Goal: Navigation & Orientation: Find specific page/section

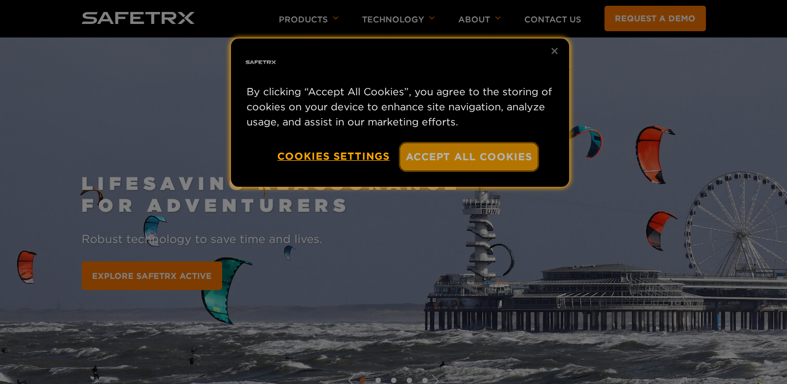
click at [466, 161] on button "Accept All Cookies" at bounding box center [469, 157] width 138 height 28
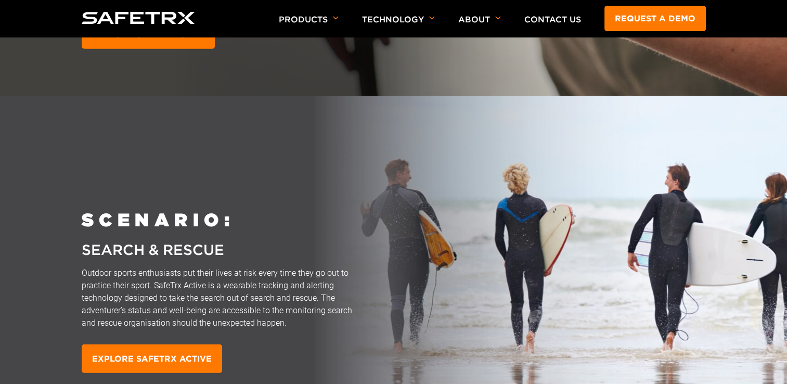
scroll to position [2727, 0]
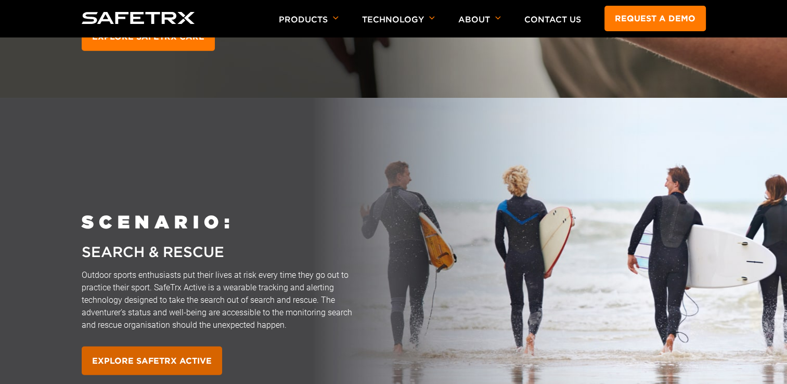
click at [155, 357] on link "EXPLORE SAFETRX ACTIVE" at bounding box center [152, 361] width 141 height 29
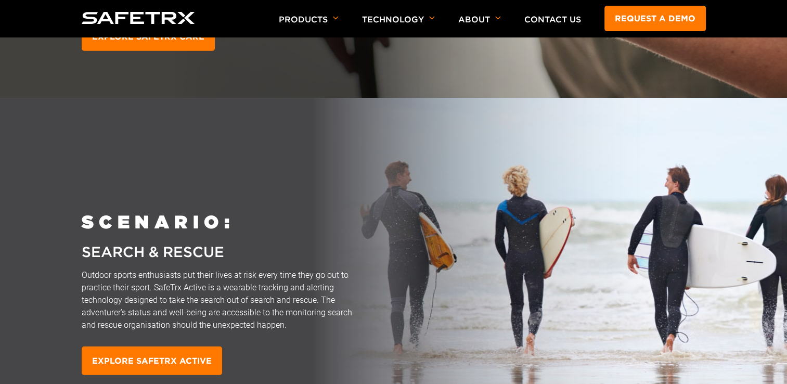
click at [160, 147] on img at bounding box center [442, 280] width 885 height 364
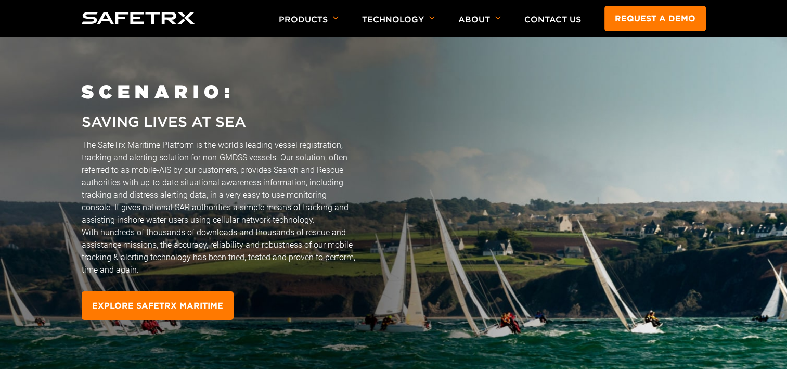
scroll to position [3185, 0]
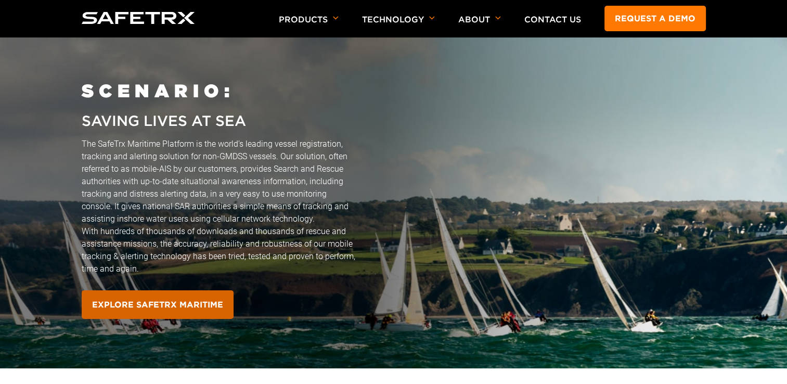
click at [169, 299] on link "EXPLORE SAFETRX MARITIME" at bounding box center [158, 304] width 152 height 29
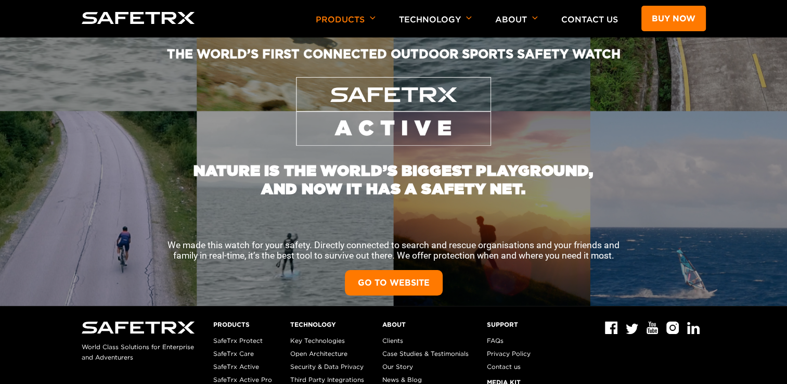
scroll to position [62, 0]
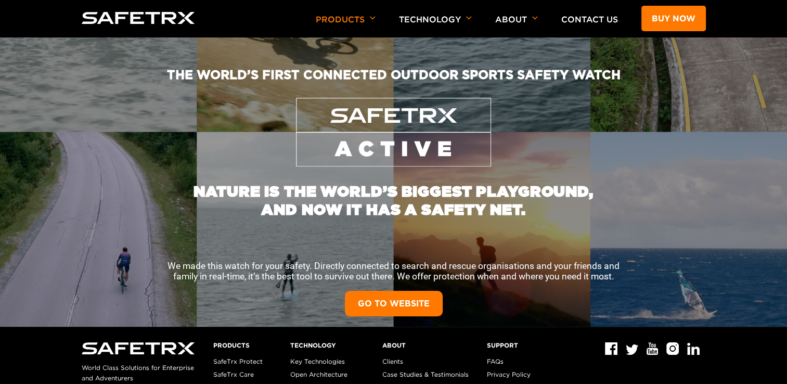
click at [398, 296] on link "GO TO WEBSITE" at bounding box center [394, 304] width 98 height 26
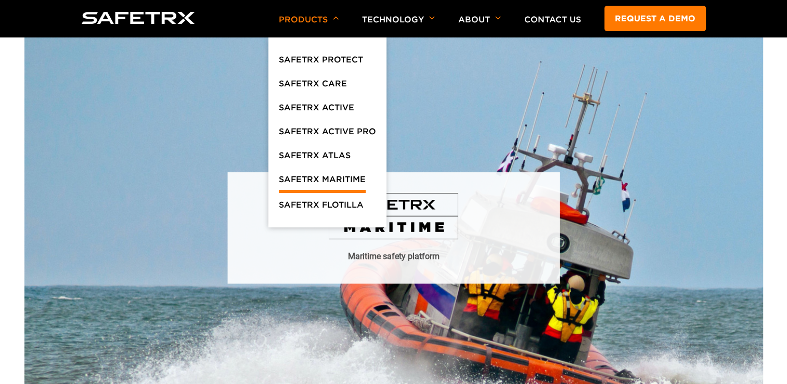
click at [352, 182] on link "SafeTrx Maritime" at bounding box center [322, 183] width 87 height 20
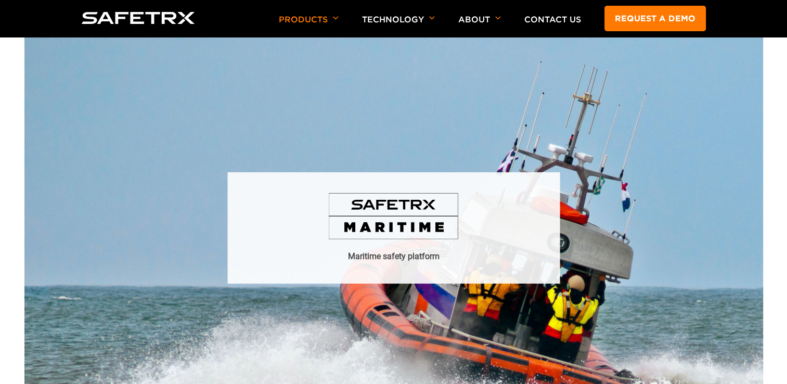
click at [390, 223] on img at bounding box center [394, 216] width 130 height 47
click at [392, 255] on h1 "Maritime safety platform" at bounding box center [394, 256] width 92 height 12
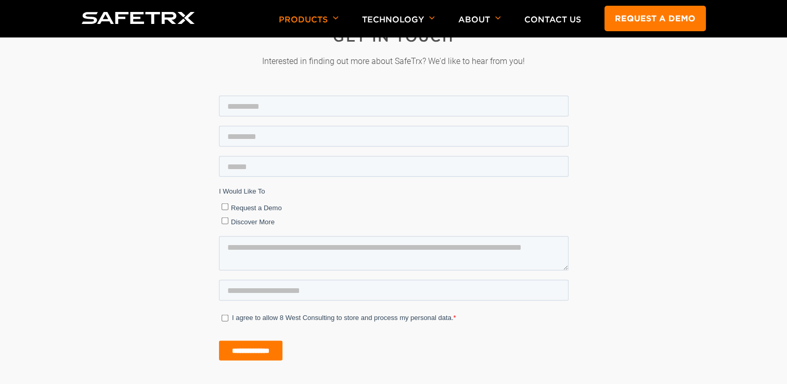
scroll to position [2727, 0]
